Goal: Navigation & Orientation: Find specific page/section

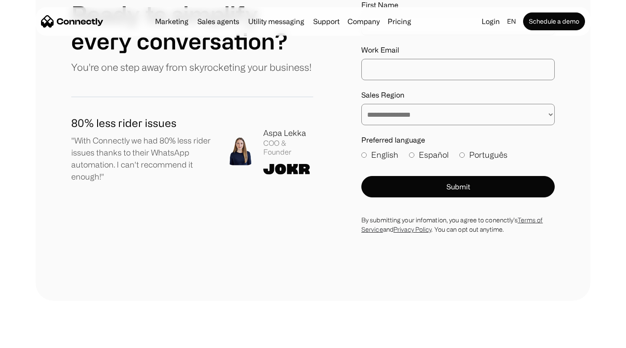
scroll to position [5032, 0]
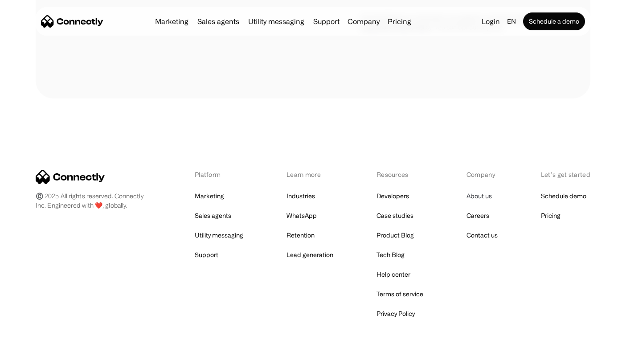
click at [474, 190] on link "About us" at bounding box center [478, 196] width 25 height 12
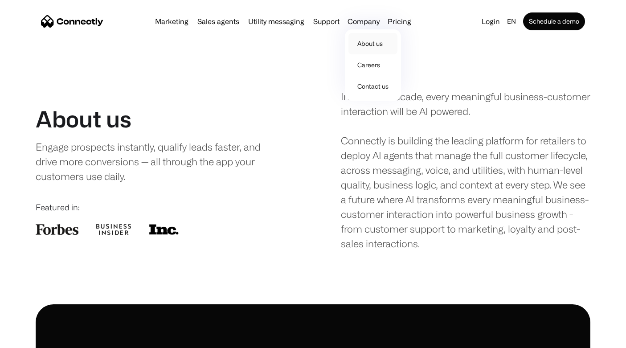
click at [365, 43] on link "About us" at bounding box center [372, 43] width 49 height 21
click at [367, 66] on link "Careers" at bounding box center [372, 64] width 49 height 21
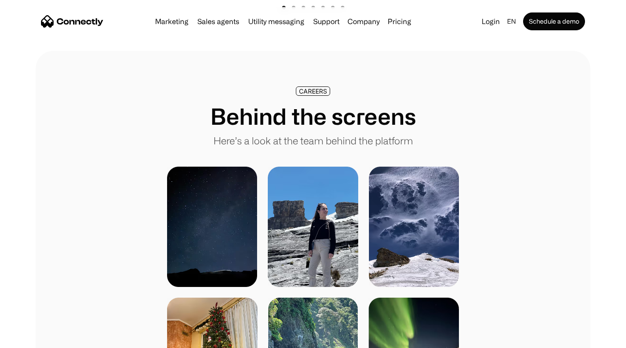
scroll to position [257, 0]
